Goal: Check status: Check status

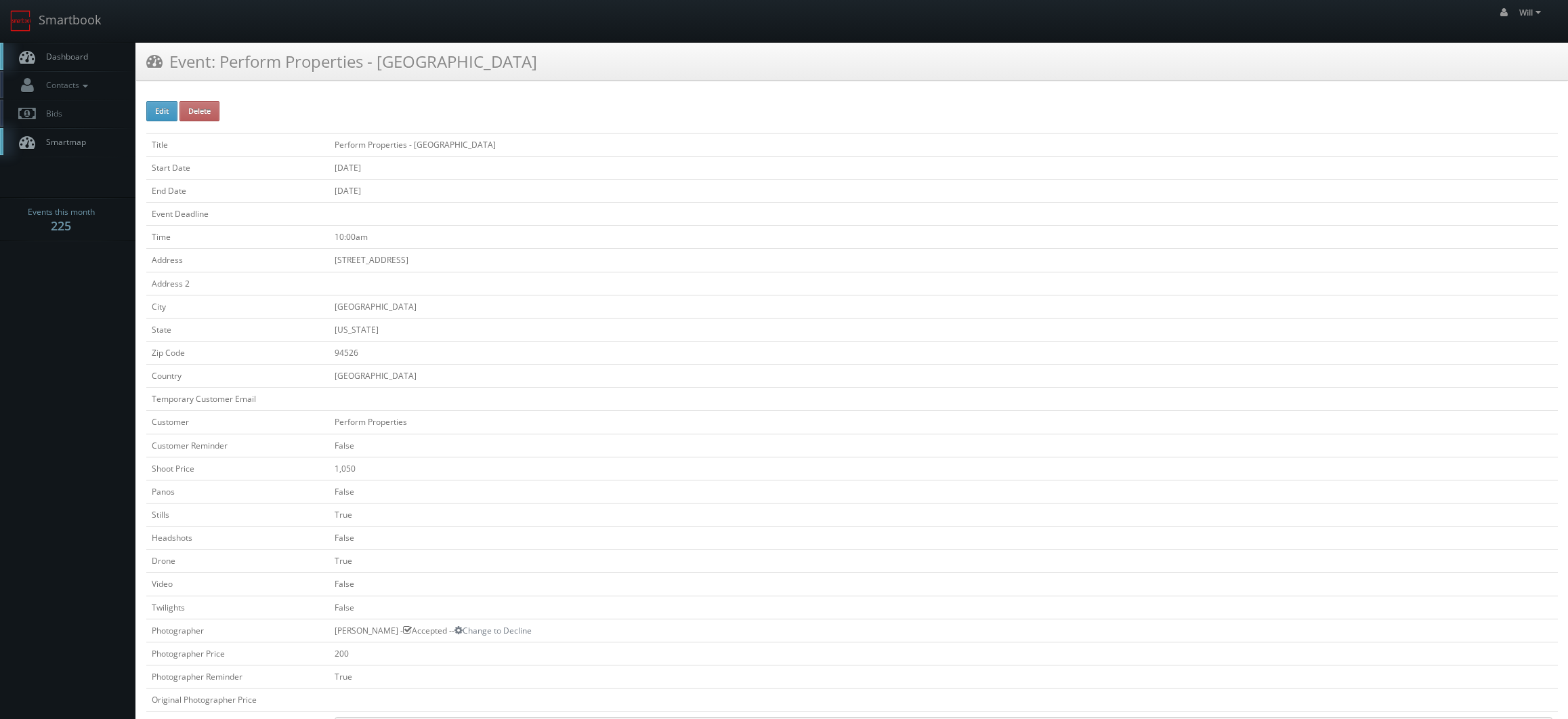
scroll to position [339, 0]
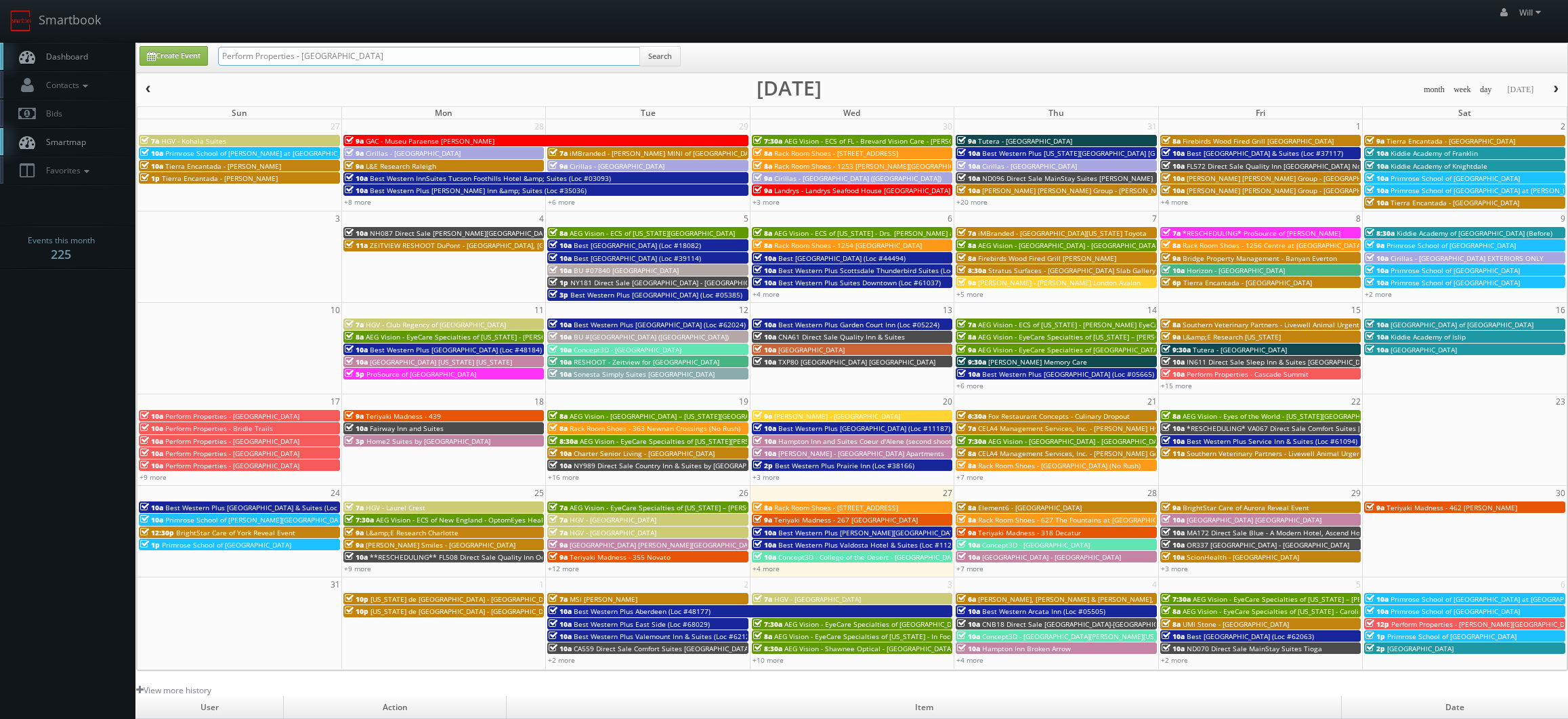
drag, startPoint x: 209, startPoint y: 31, endPoint x: 160, endPoint y: 23, distance: 49.6
click at [160, 23] on body "Smartbook Toggle Side Navigation Toggle Top Navigation Will Will Profile Logout…" at bounding box center [784, 474] width 1568 height 949
paste input "(08-19-25) Perform Properties - Marlin Cove"
drag, startPoint x: 263, startPoint y: 56, endPoint x: 111, endPoint y: 37, distance: 153.2
click at [111, 37] on body "Smartbook Toggle Side Navigation Toggle Top Navigation Will Will Profile Logout…" at bounding box center [784, 474] width 1568 height 949
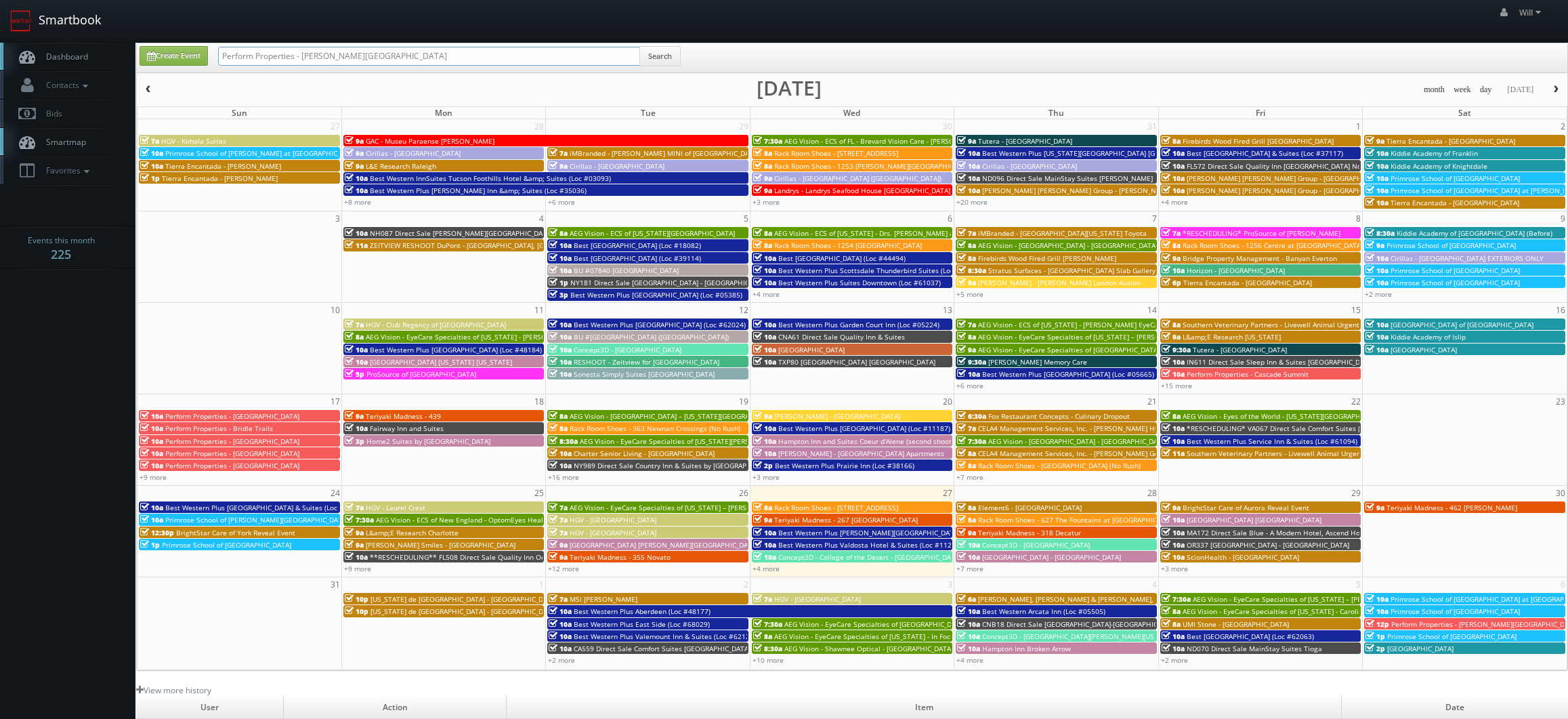
type input "Perform Properties - [PERSON_NAME][GEOGRAPHIC_DATA]"
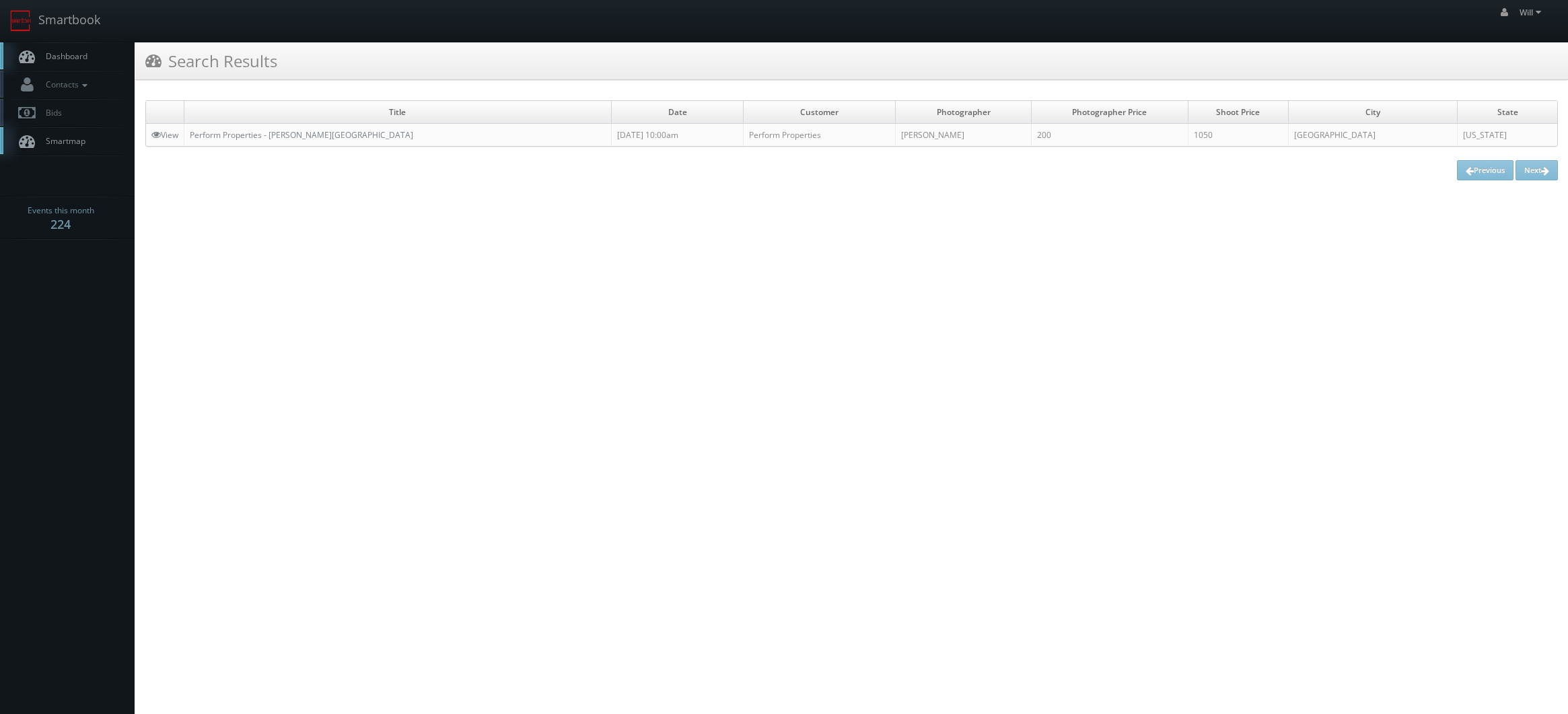
click at [299, 126] on td "Perform Properties - [PERSON_NAME][GEOGRAPHIC_DATA]" at bounding box center [398, 135] width 427 height 23
click at [292, 144] on td "Perform Properties - [PERSON_NAME][GEOGRAPHIC_DATA]" at bounding box center [398, 135] width 427 height 23
click at [303, 132] on link "Perform Properties - [PERSON_NAME][GEOGRAPHIC_DATA]" at bounding box center [301, 135] width 224 height 11
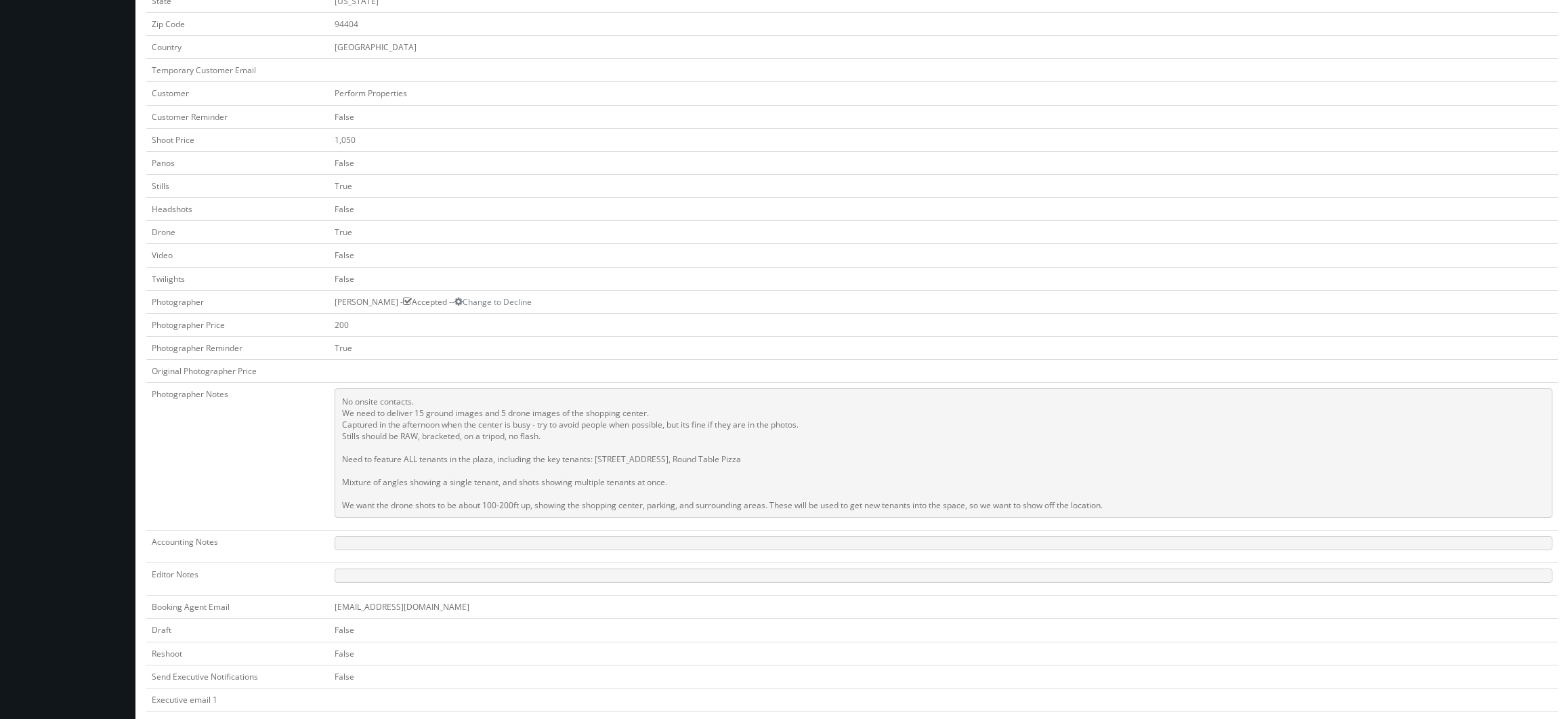
scroll to position [339, 0]
